Goal: Navigation & Orientation: Find specific page/section

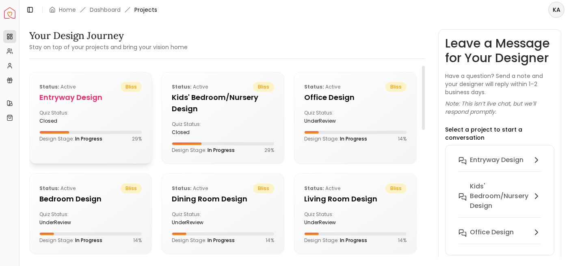
click at [92, 100] on h5 "entryway design" at bounding box center [90, 97] width 102 height 11
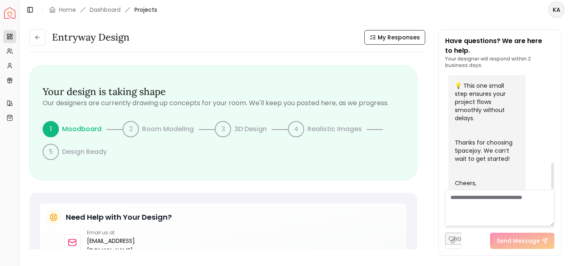
scroll to position [376, 0]
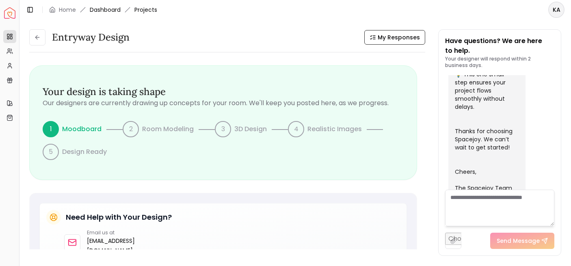
click at [101, 6] on link "Dashboard" at bounding box center [105, 10] width 31 height 8
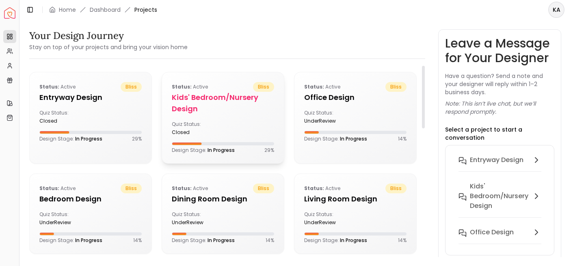
click at [225, 104] on h5 "Kids' Bedroom/Nursery design" at bounding box center [223, 103] width 102 height 23
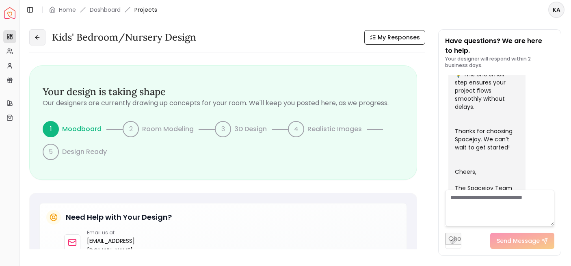
click at [40, 39] on icon at bounding box center [37, 37] width 6 height 6
